Goal: Check status: Check status

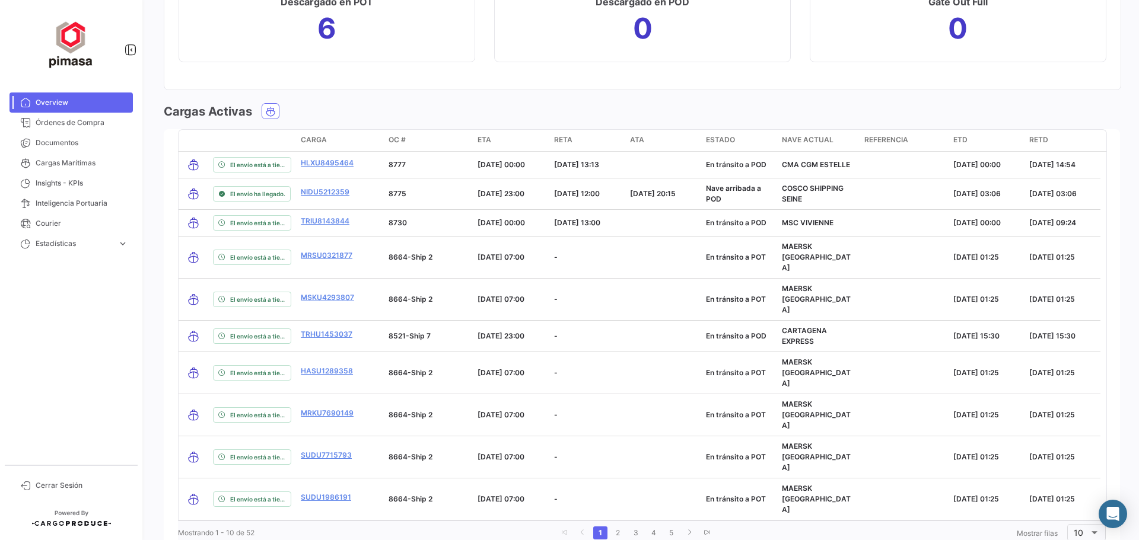
scroll to position [1341, 0]
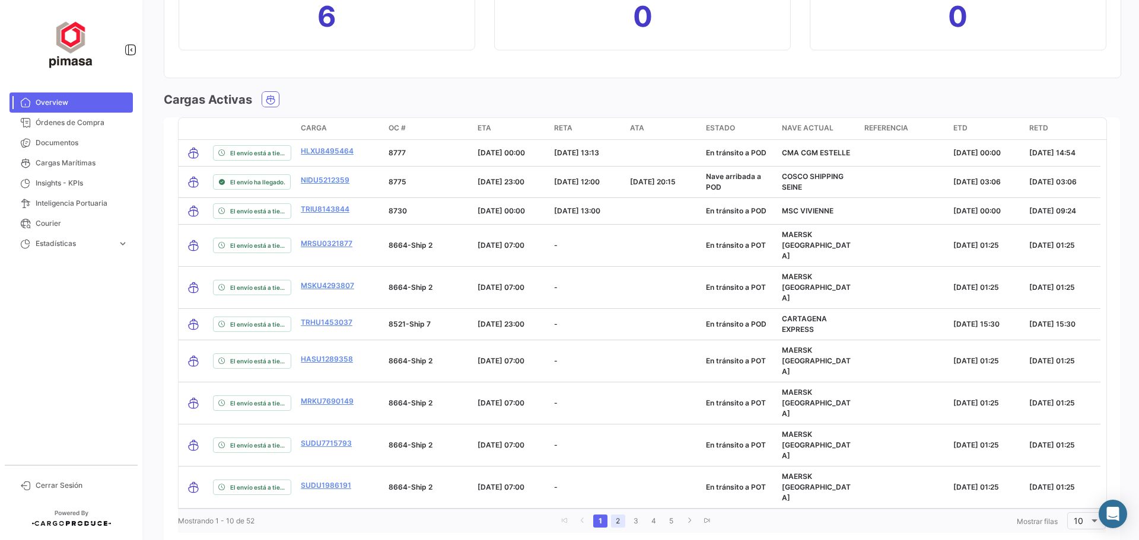
click at [615, 515] on link "2" at bounding box center [618, 521] width 14 height 13
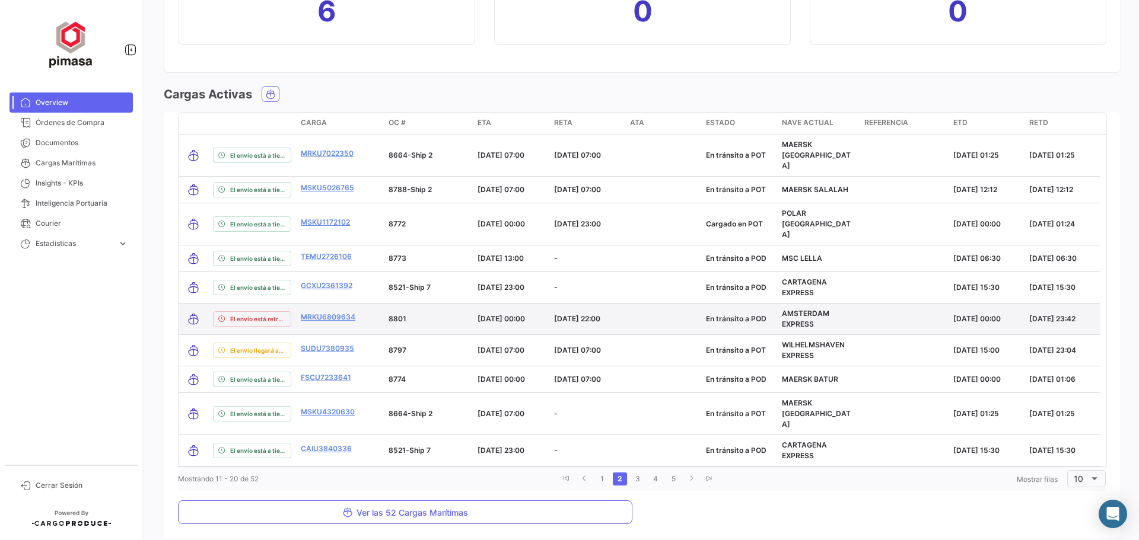
scroll to position [1350, 0]
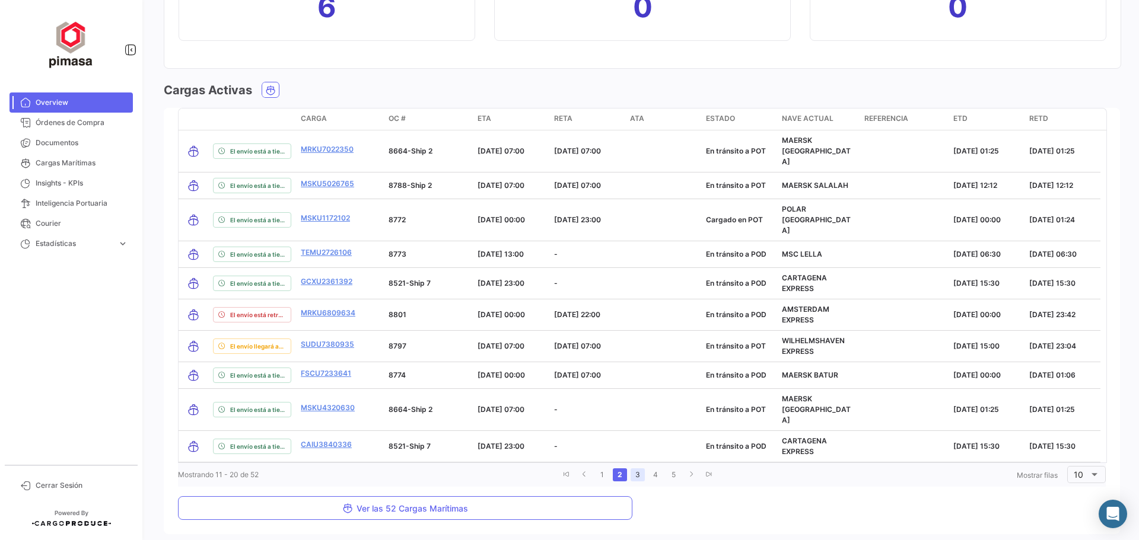
click at [635, 469] on link "3" at bounding box center [638, 475] width 14 height 13
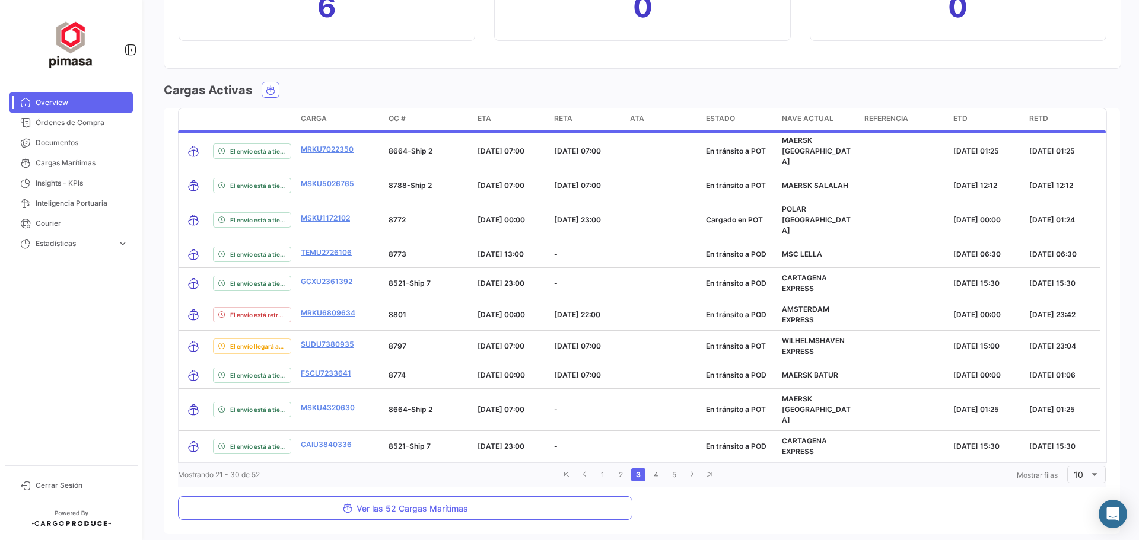
scroll to position [1341, 0]
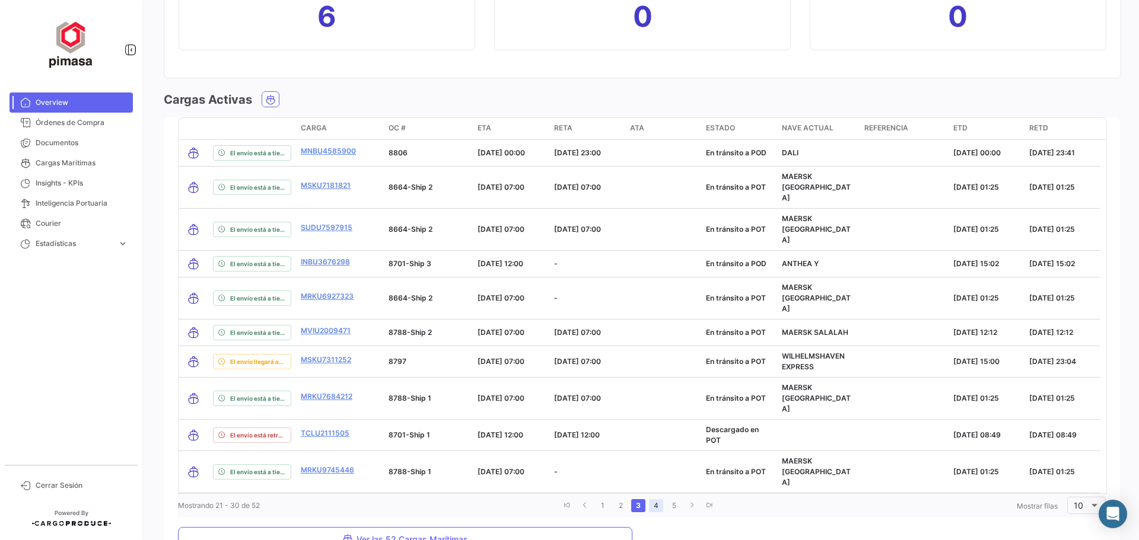
click at [655, 499] on link "4" at bounding box center [656, 505] width 14 height 13
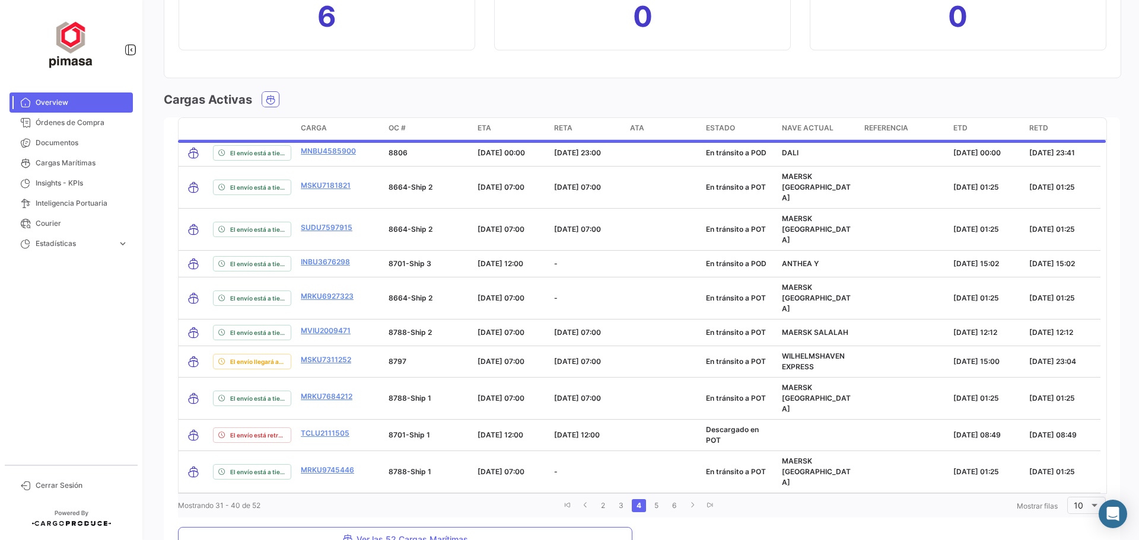
scroll to position [1350, 0]
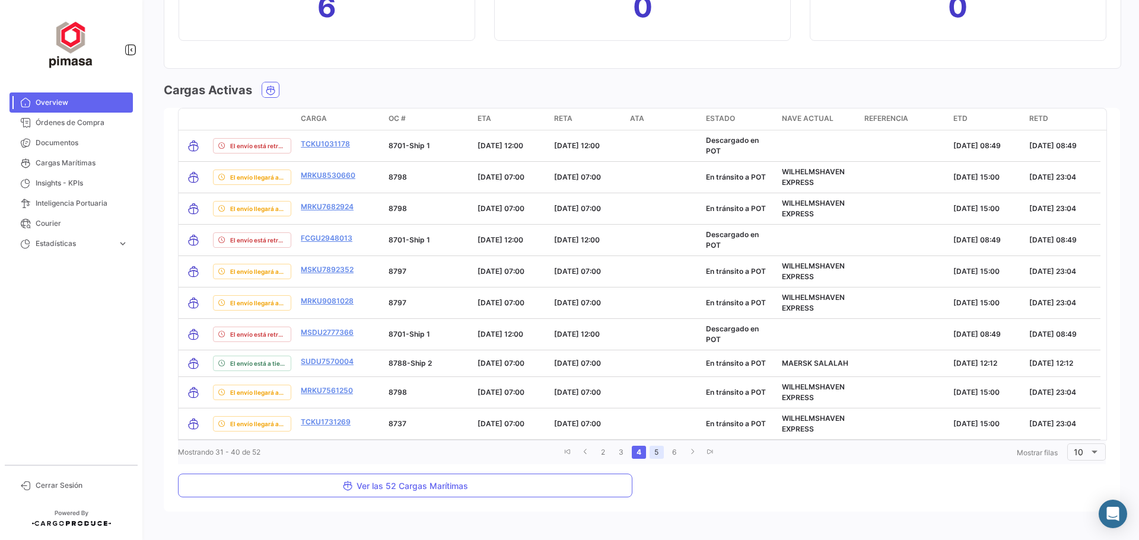
click at [654, 456] on link "5" at bounding box center [657, 452] width 14 height 13
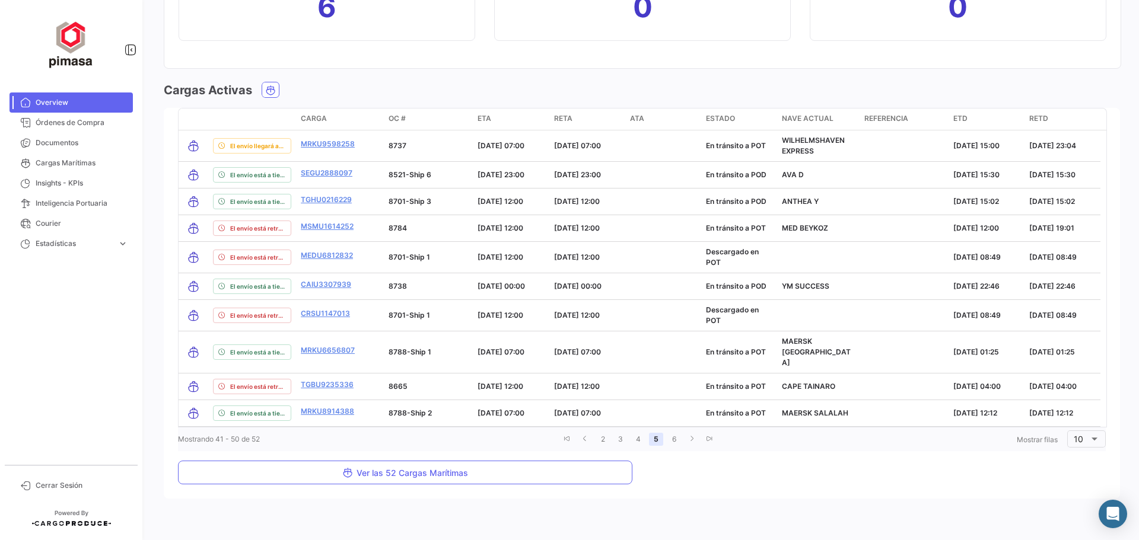
scroll to position [1345, 0]
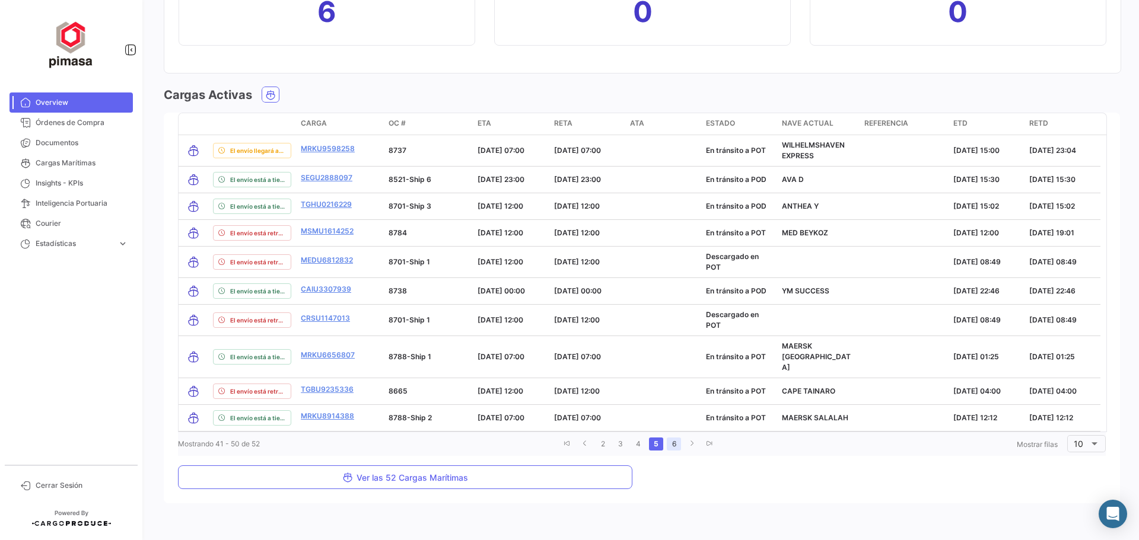
click at [669, 438] on link "6" at bounding box center [674, 444] width 14 height 13
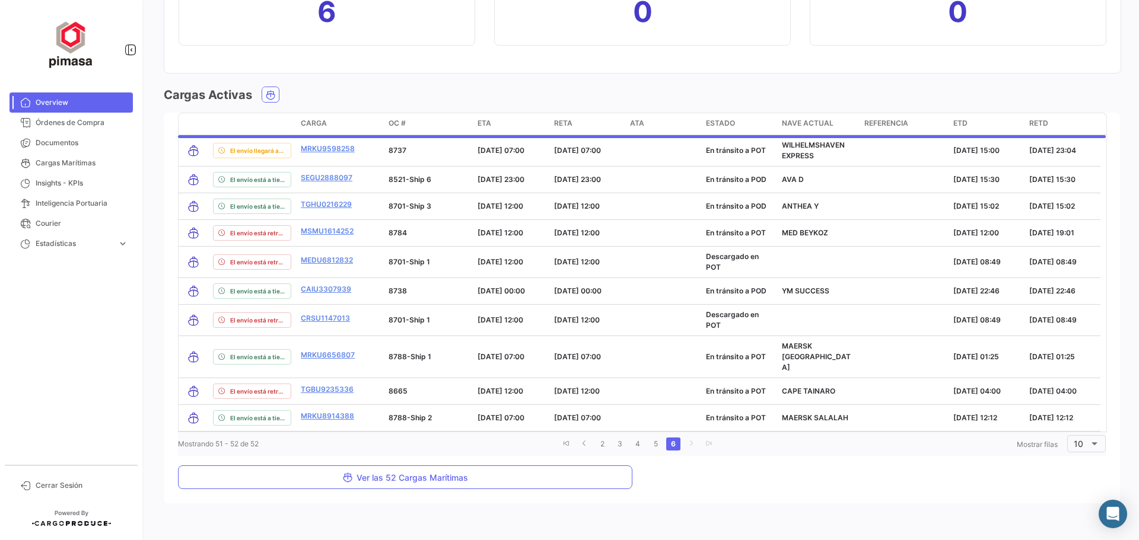
scroll to position [1127, 0]
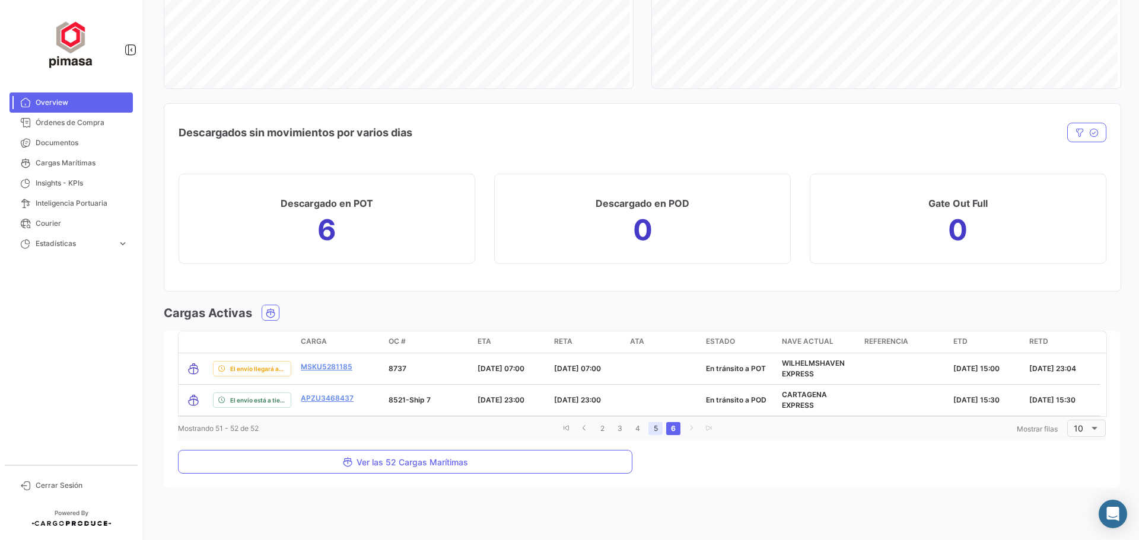
click at [652, 429] on link "5" at bounding box center [655, 428] width 14 height 13
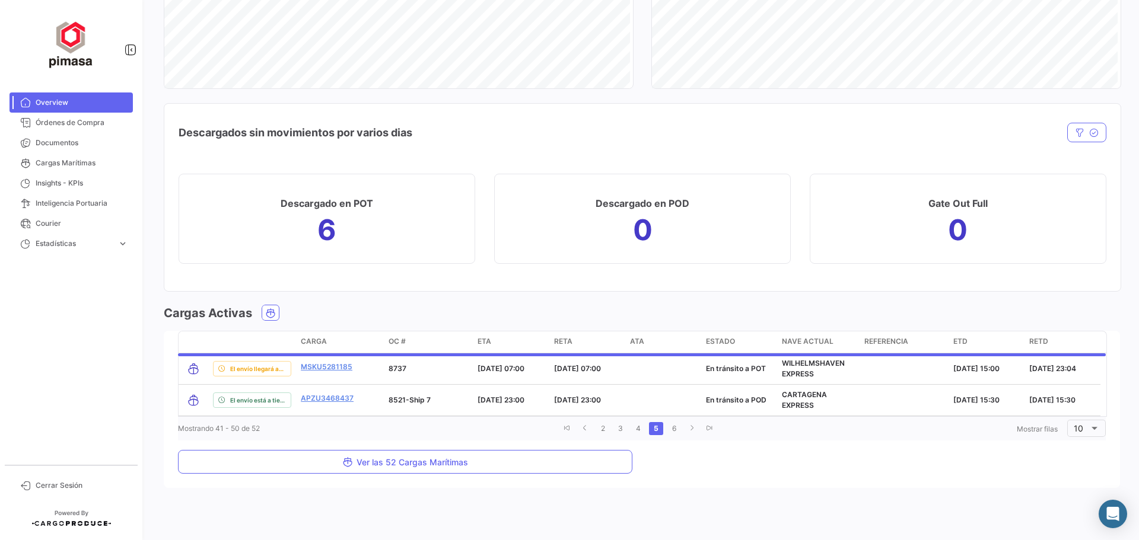
scroll to position [1345, 0]
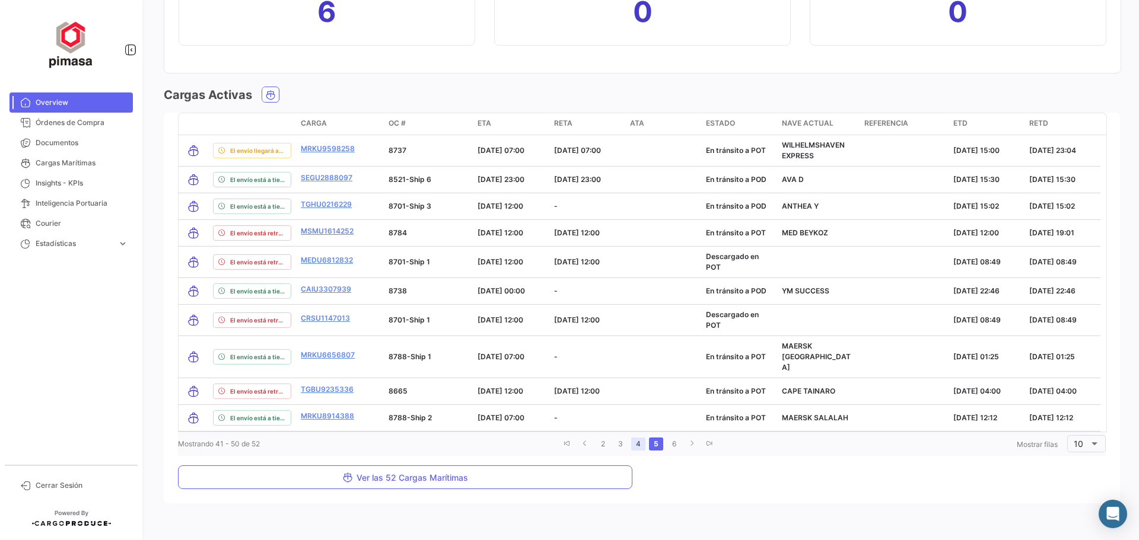
click at [634, 438] on link "4" at bounding box center [638, 444] width 14 height 13
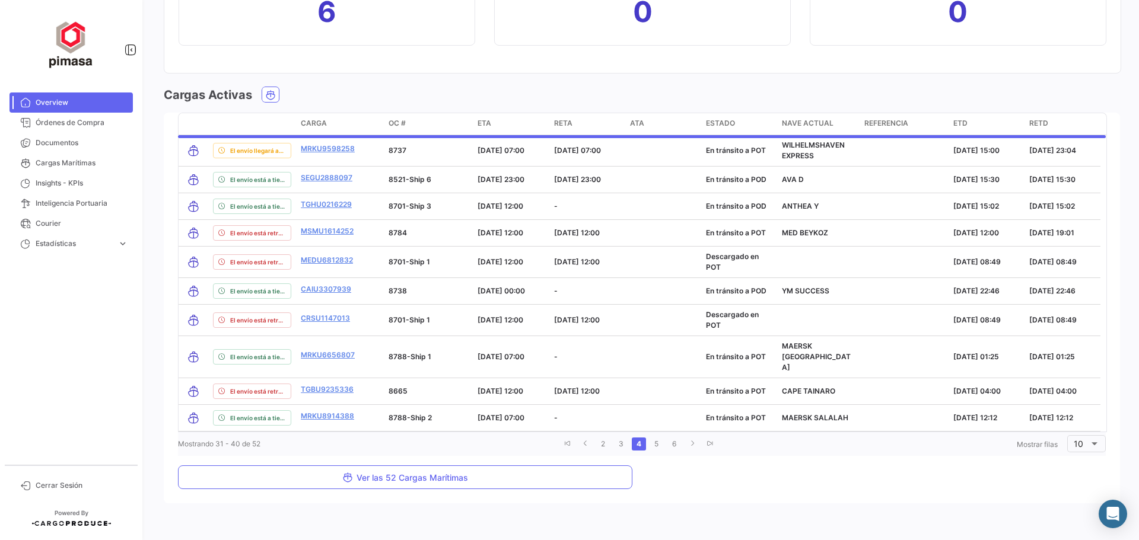
scroll to position [1350, 0]
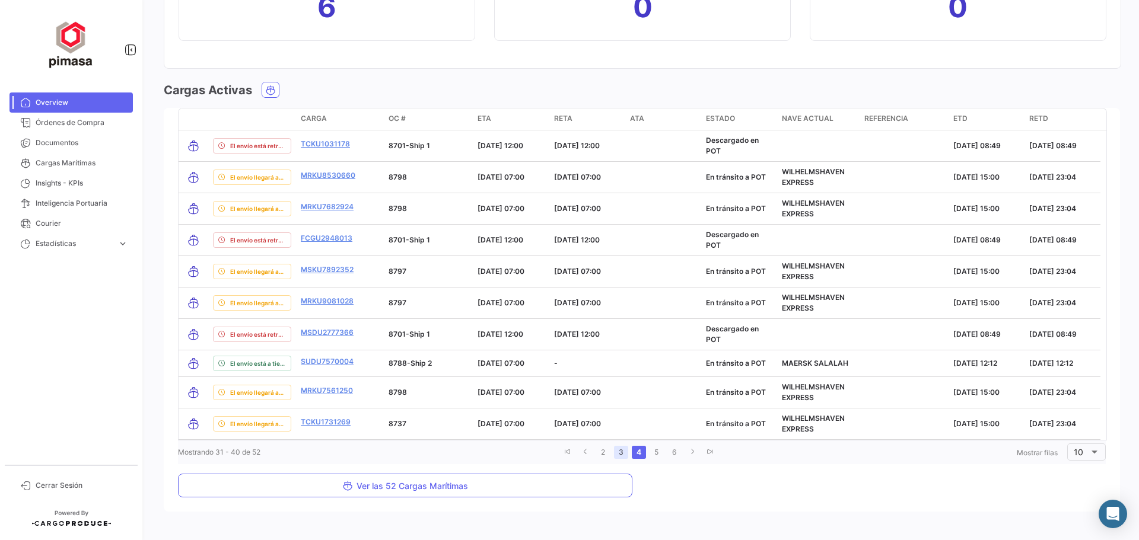
click at [618, 454] on link "3" at bounding box center [621, 452] width 14 height 13
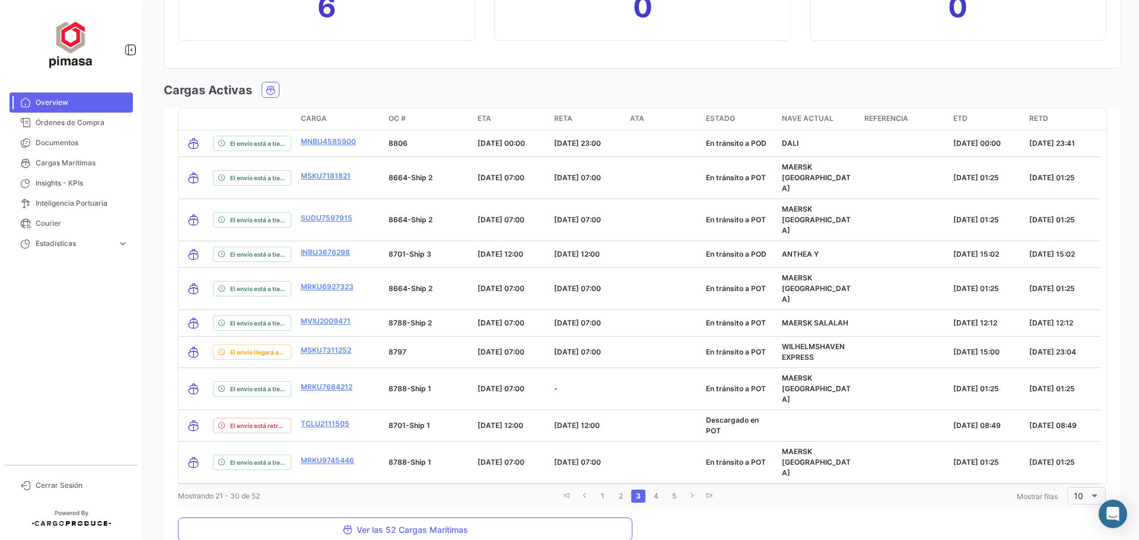
scroll to position [1341, 0]
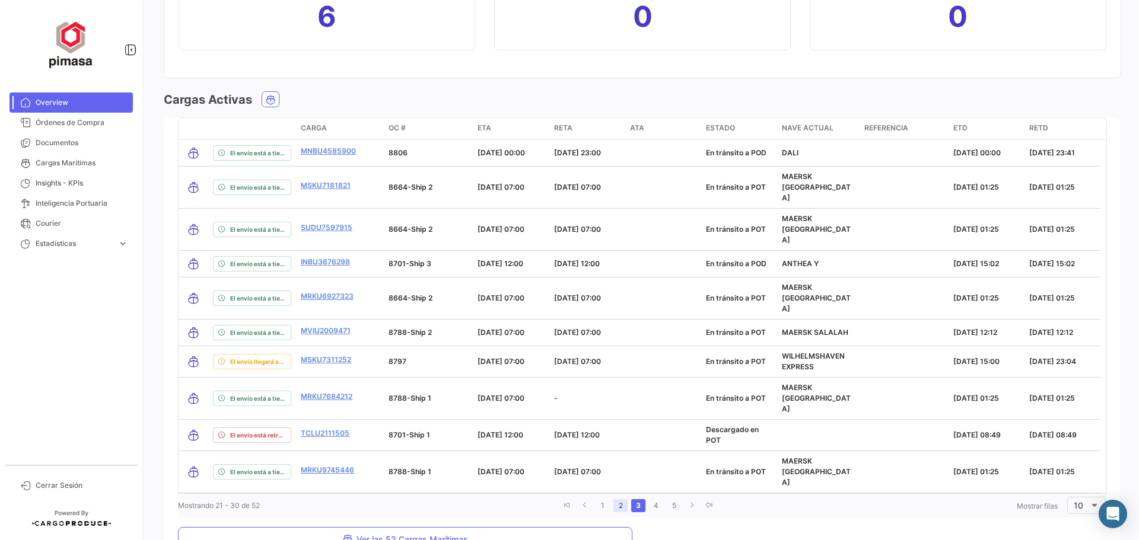
click at [618, 499] on link "2" at bounding box center [620, 505] width 14 height 13
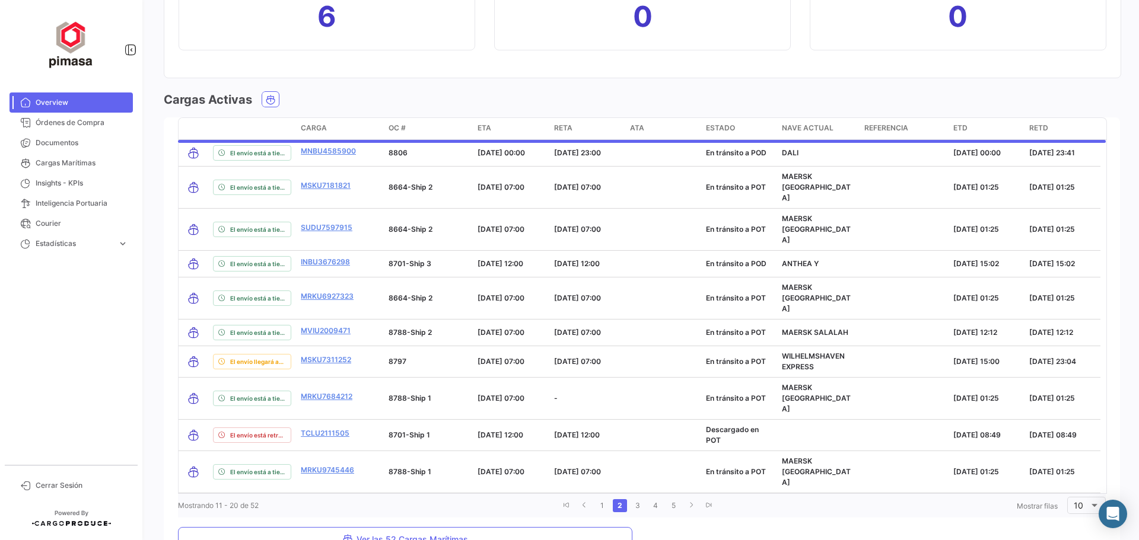
scroll to position [1350, 0]
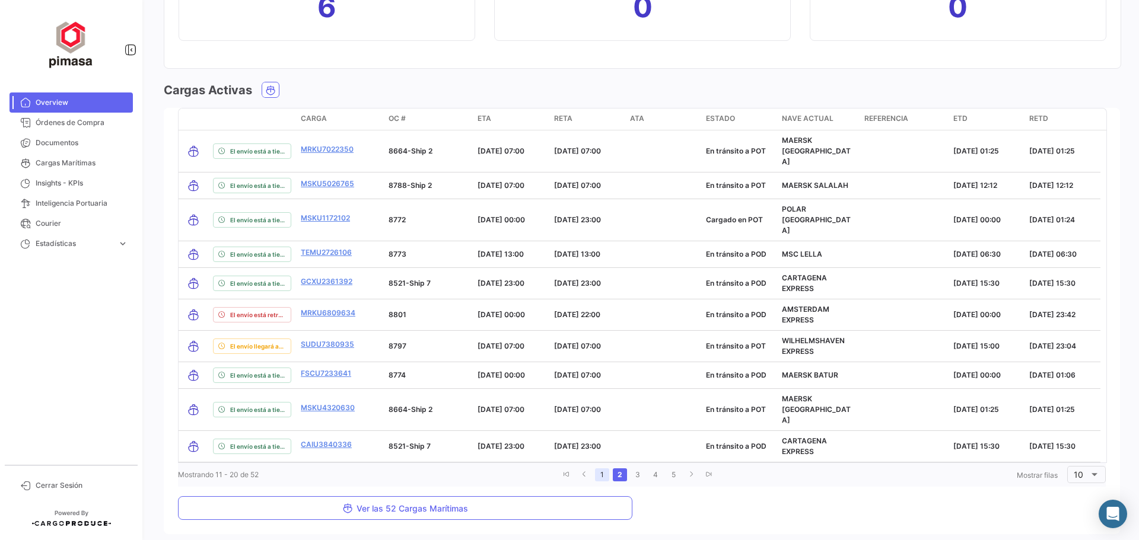
click at [602, 469] on link "1" at bounding box center [602, 475] width 14 height 13
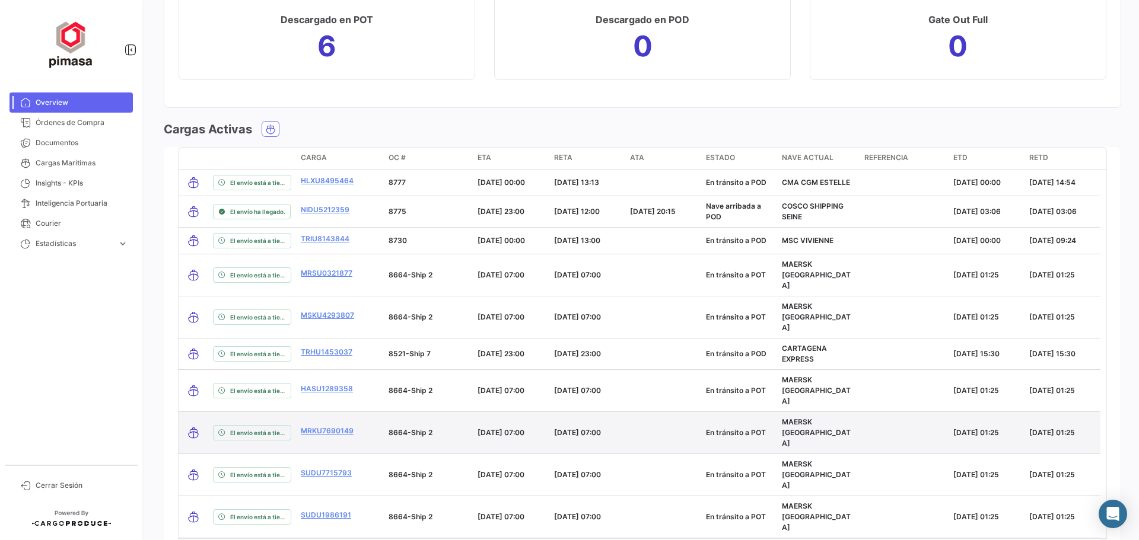
scroll to position [1341, 0]
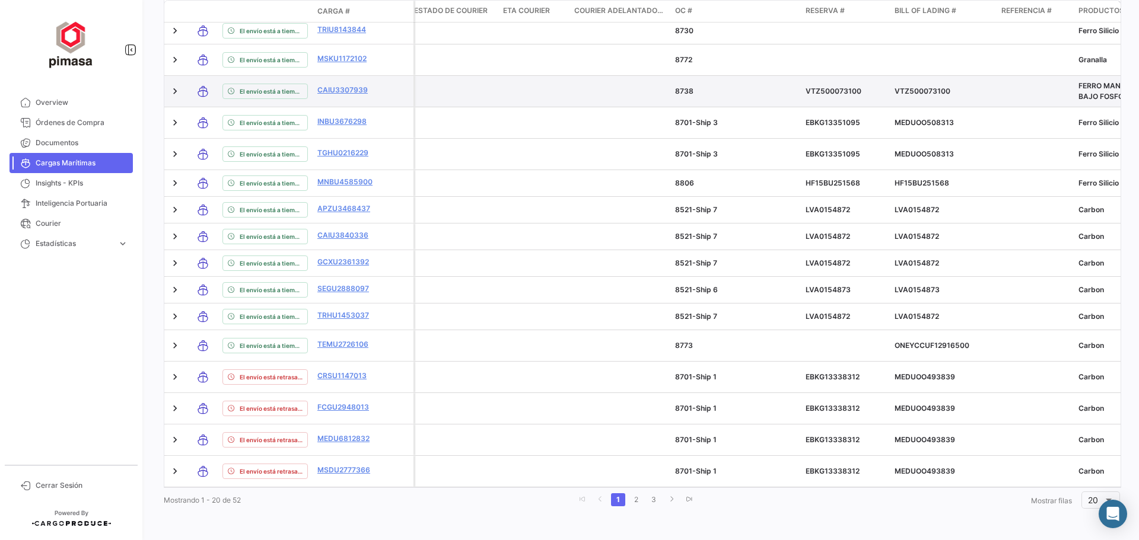
scroll to position [506, 0]
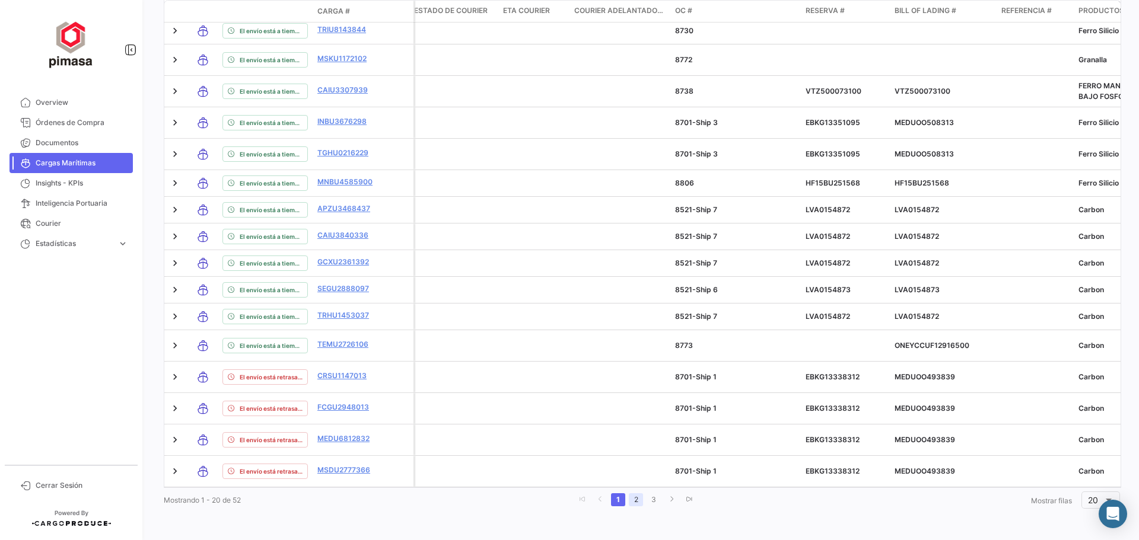
click at [636, 500] on link "2" at bounding box center [636, 500] width 14 height 13
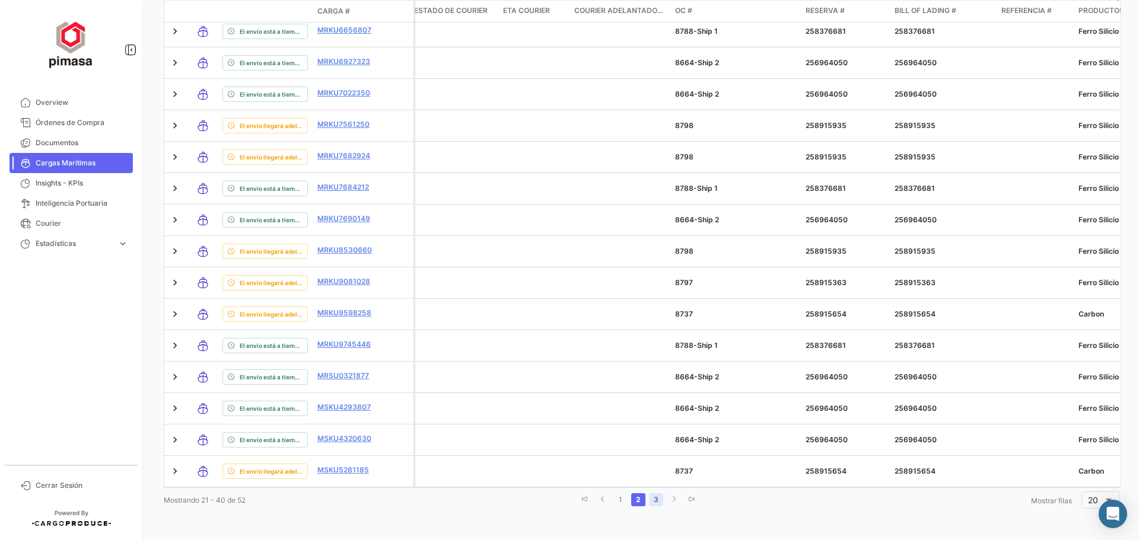
click at [653, 500] on link "3" at bounding box center [656, 500] width 14 height 13
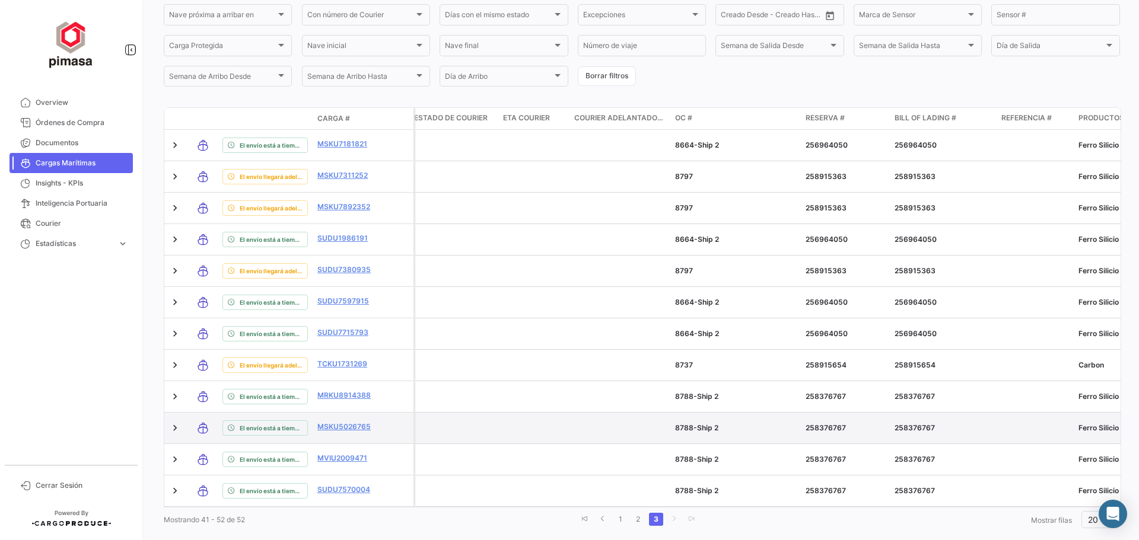
scroll to position [254, 0]
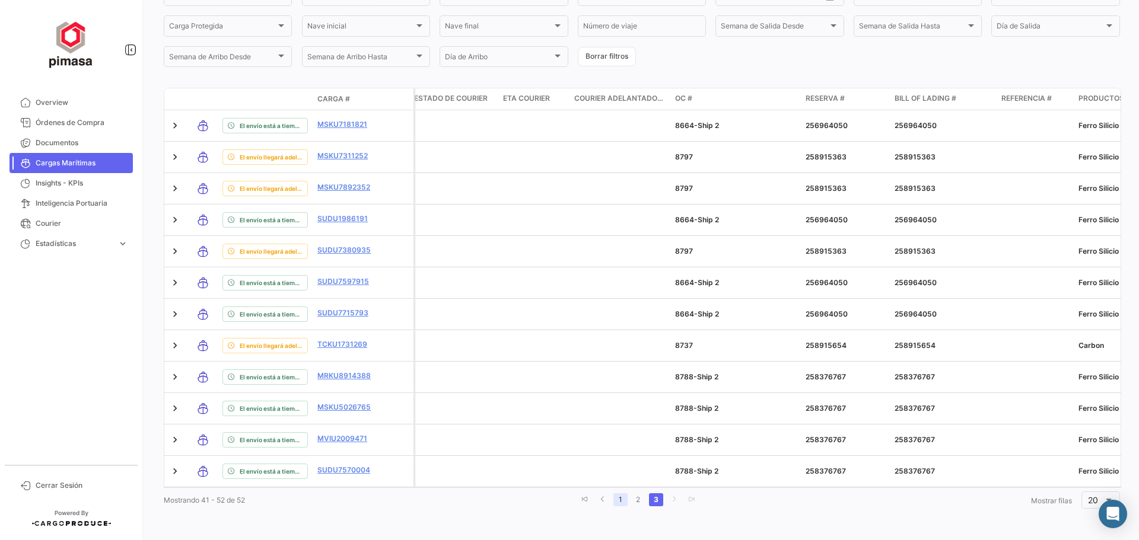
click at [615, 502] on link "1" at bounding box center [620, 500] width 14 height 13
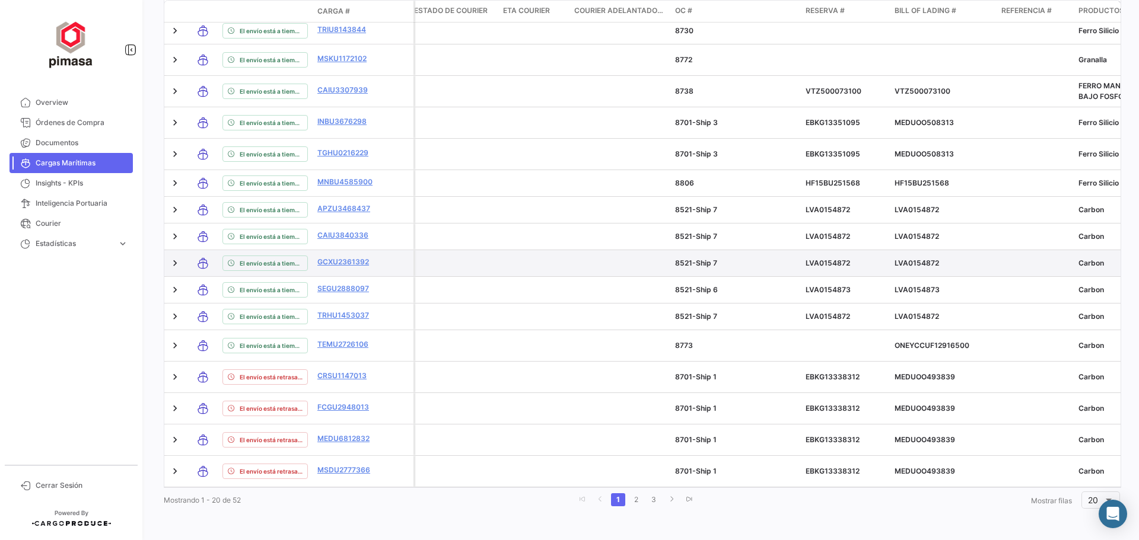
scroll to position [506, 0]
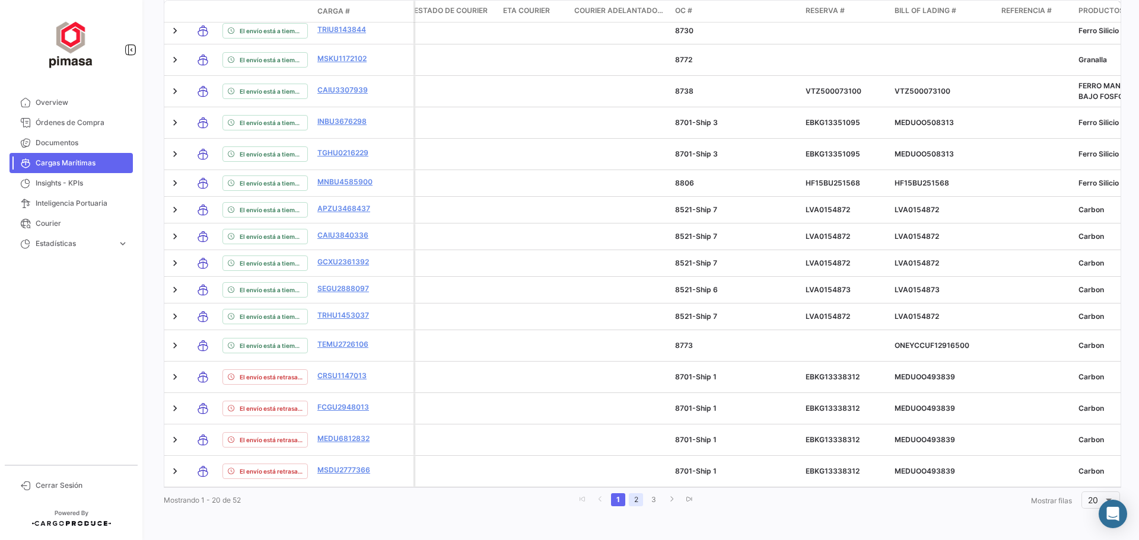
click at [635, 501] on link "2" at bounding box center [636, 500] width 14 height 13
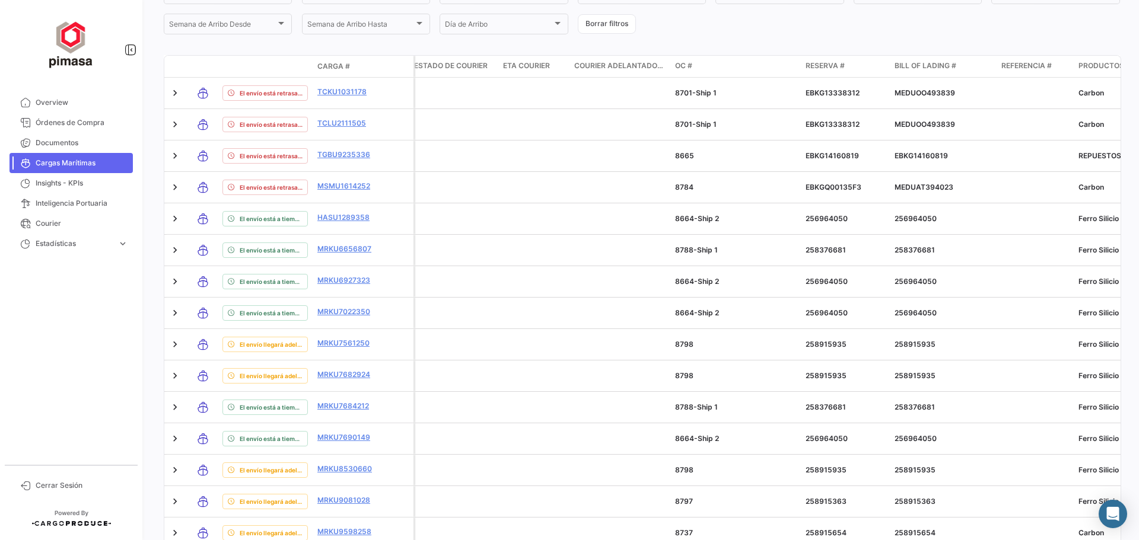
scroll to position [269, 0]
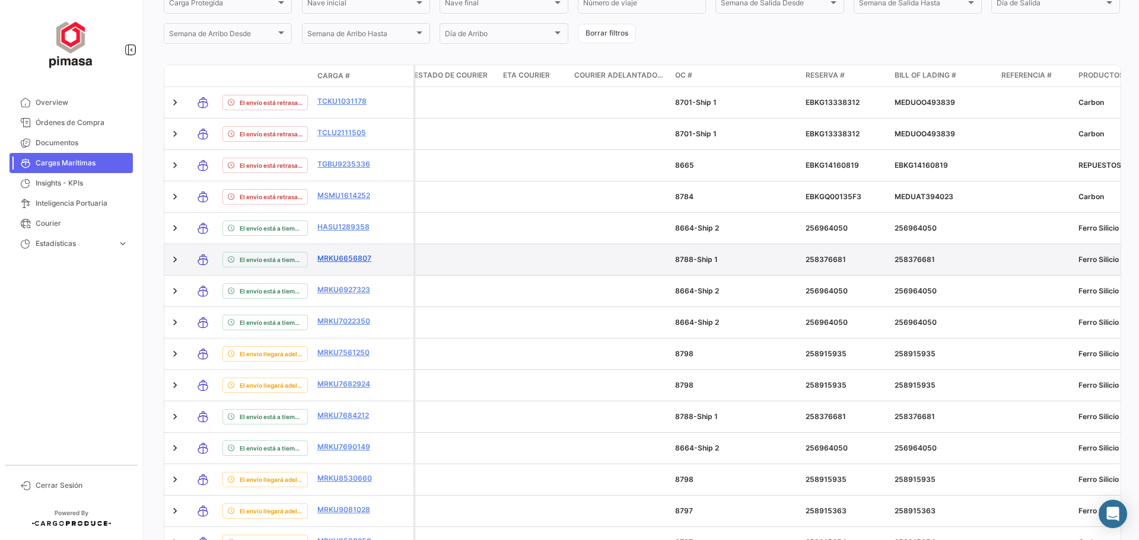
click at [344, 258] on link "MRKU6656807" at bounding box center [348, 258] width 62 height 11
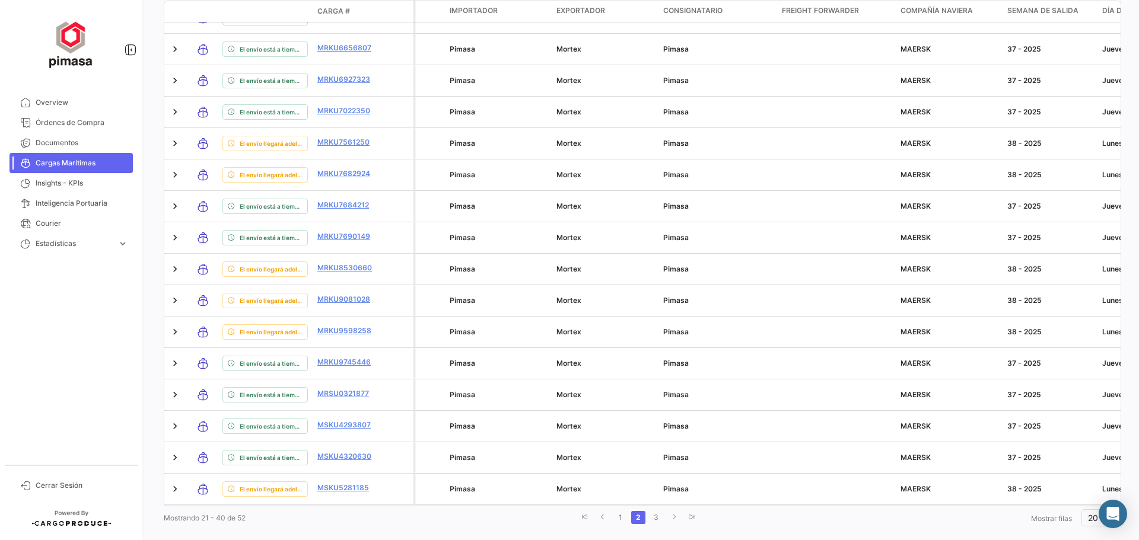
scroll to position [506, 0]
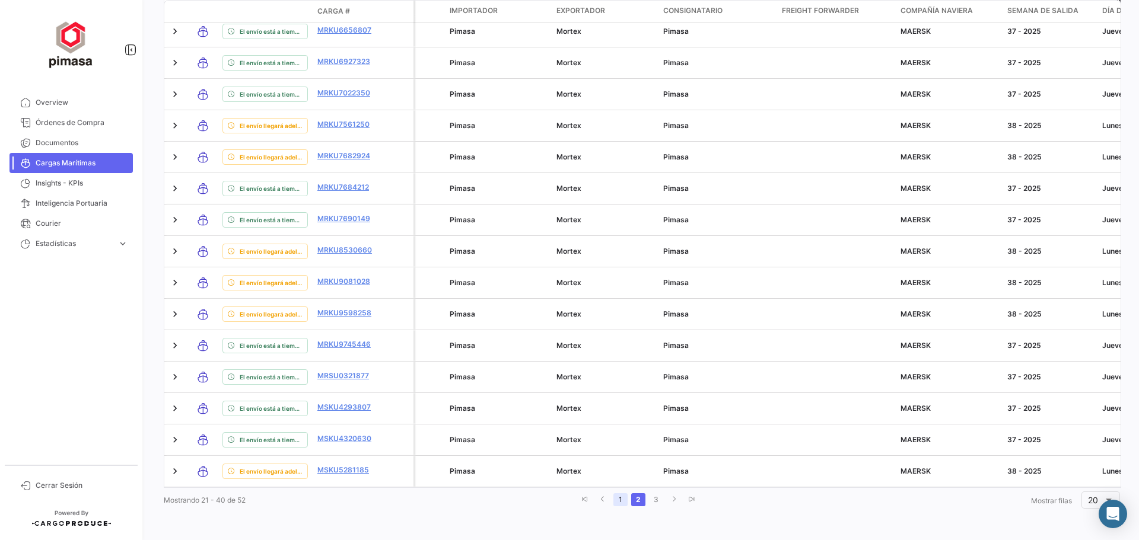
click at [617, 502] on link "1" at bounding box center [620, 500] width 14 height 13
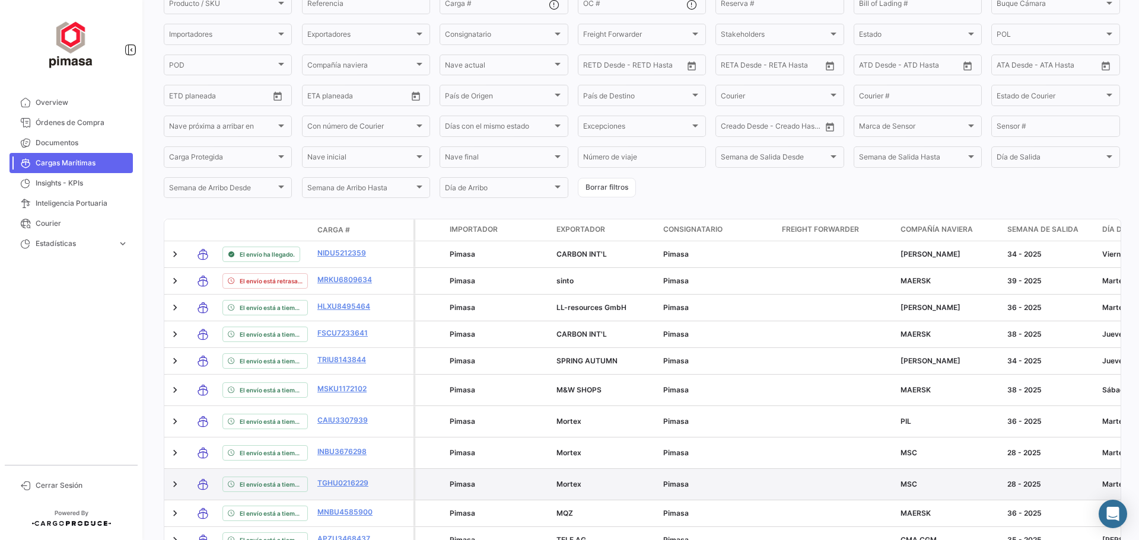
scroll to position [0, 0]
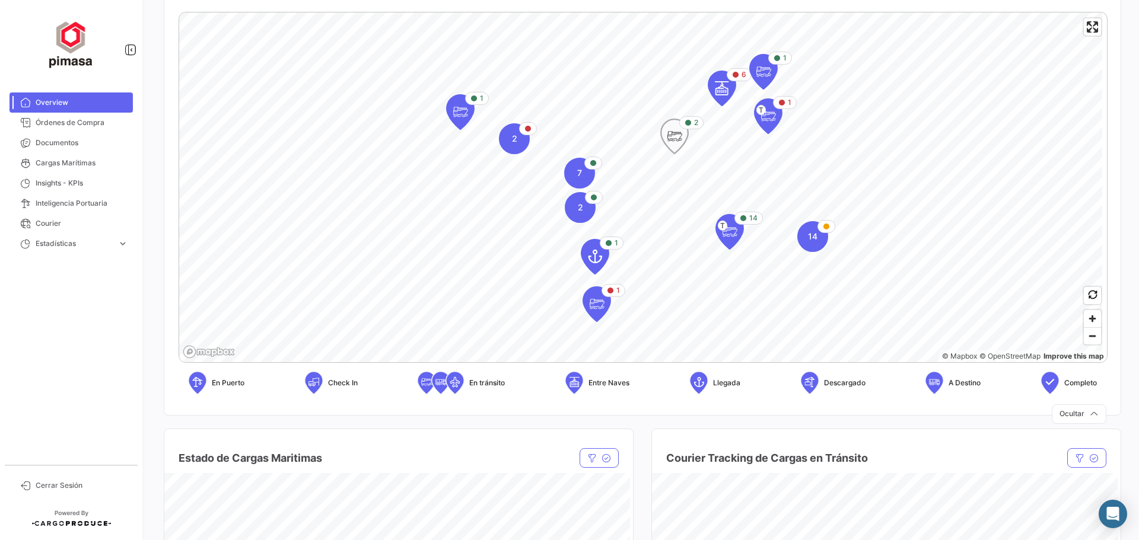
scroll to position [237, 0]
